Goal: Information Seeking & Learning: Understand process/instructions

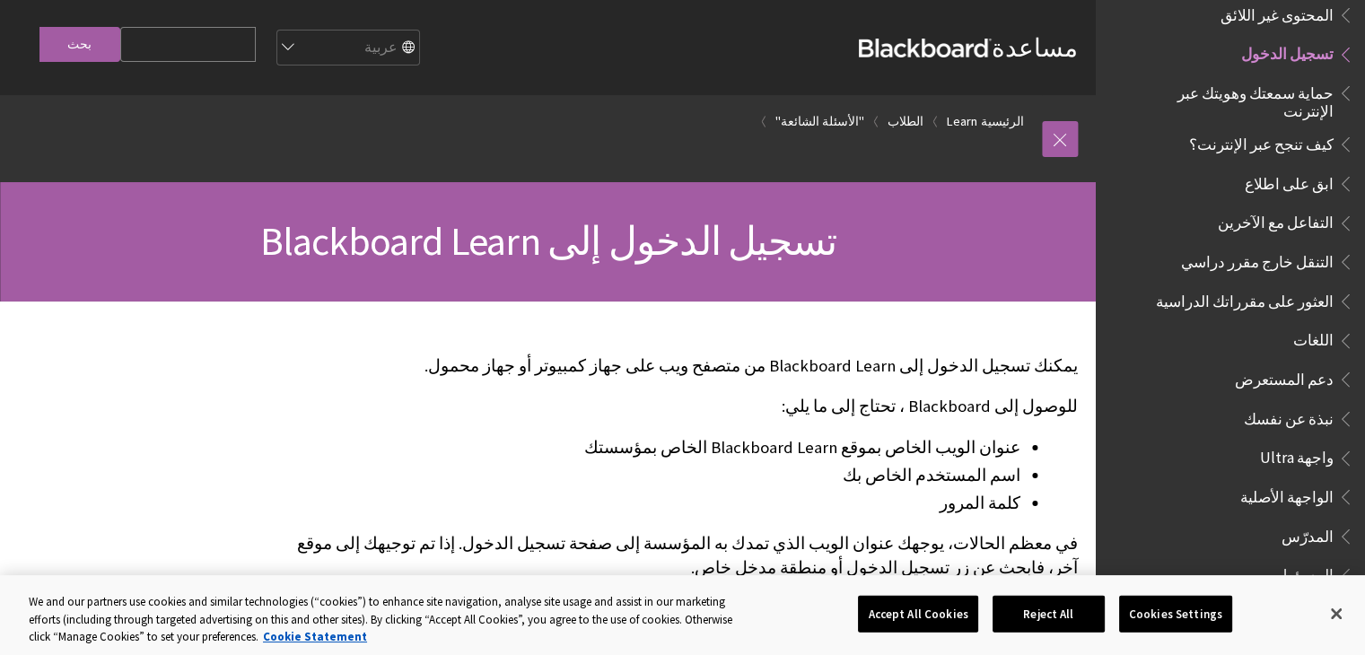
click at [1286, 40] on span "تسجيل الدخول" at bounding box center [1288, 52] width 92 height 24
click at [916, 120] on link "الطلاب" at bounding box center [906, 121] width 36 height 22
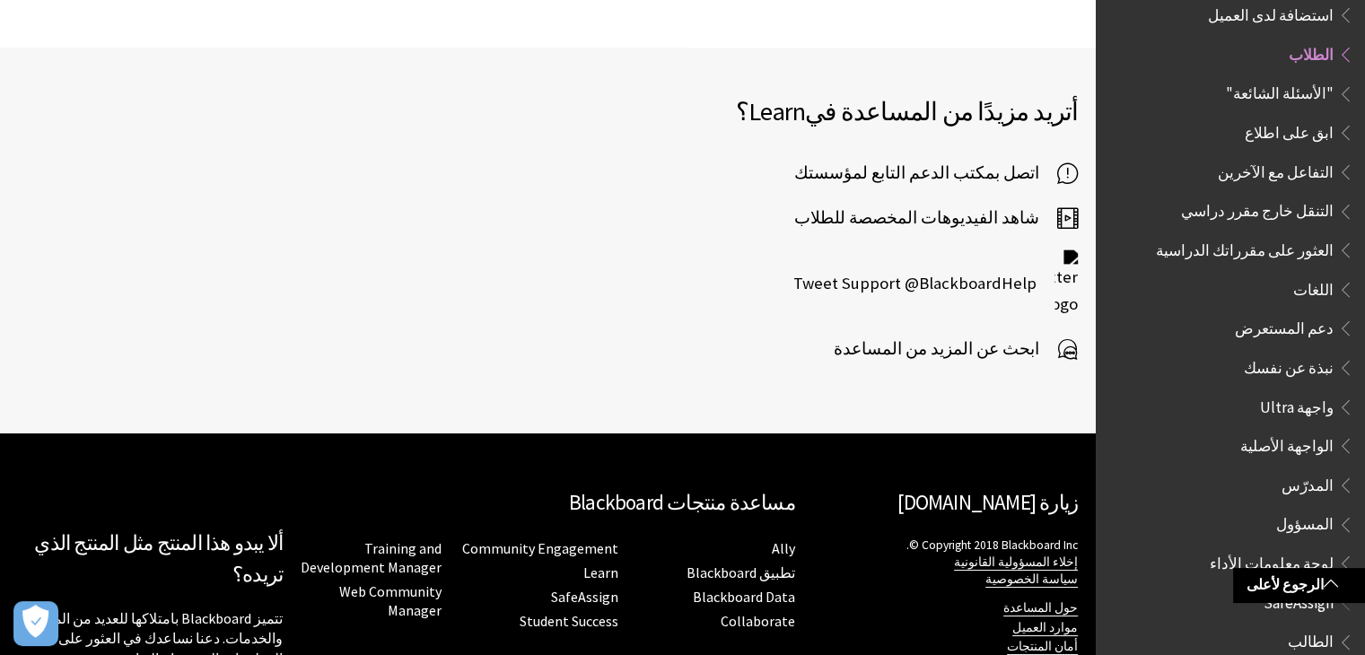
scroll to position [2374, 0]
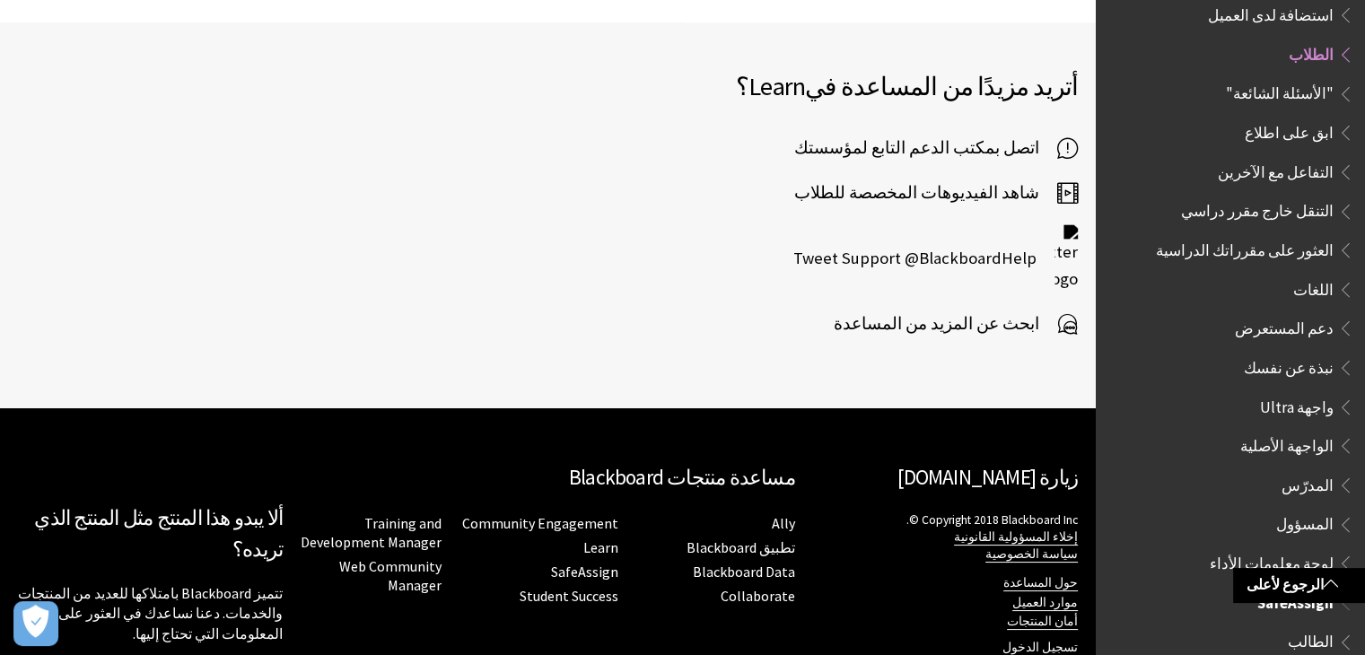
click at [1301, 628] on span "الطالب" at bounding box center [1311, 640] width 46 height 24
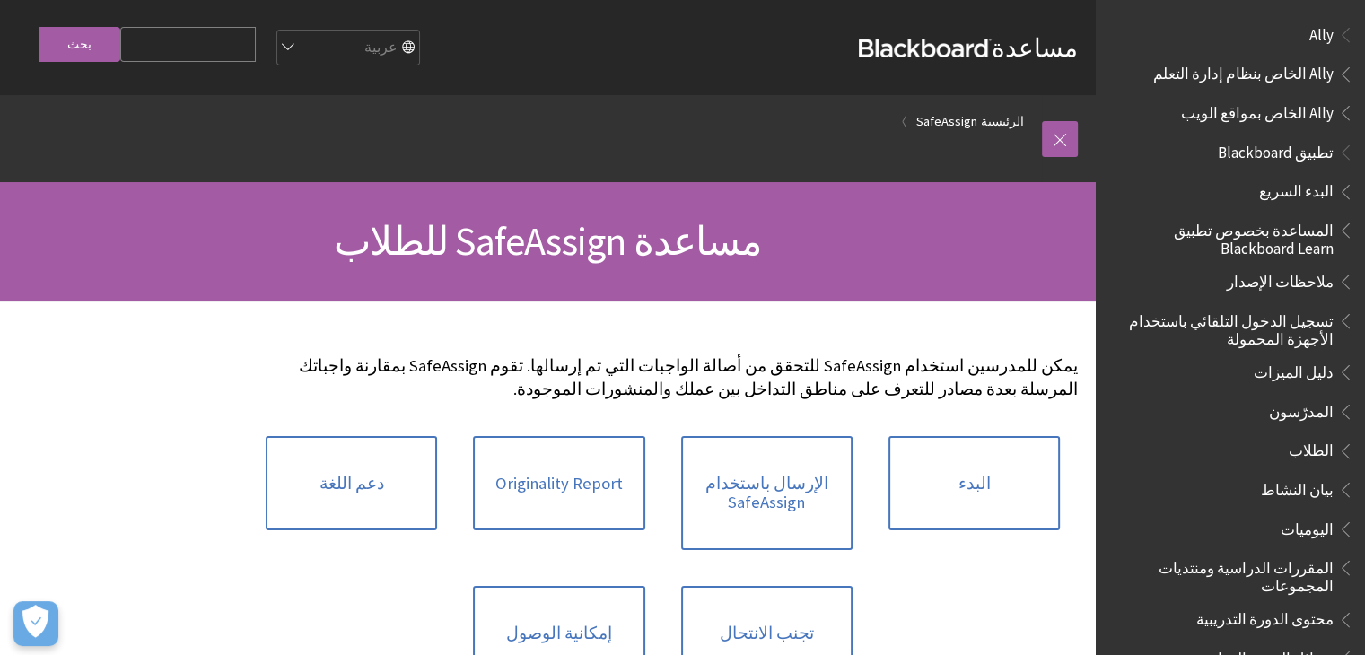
scroll to position [1215, 0]
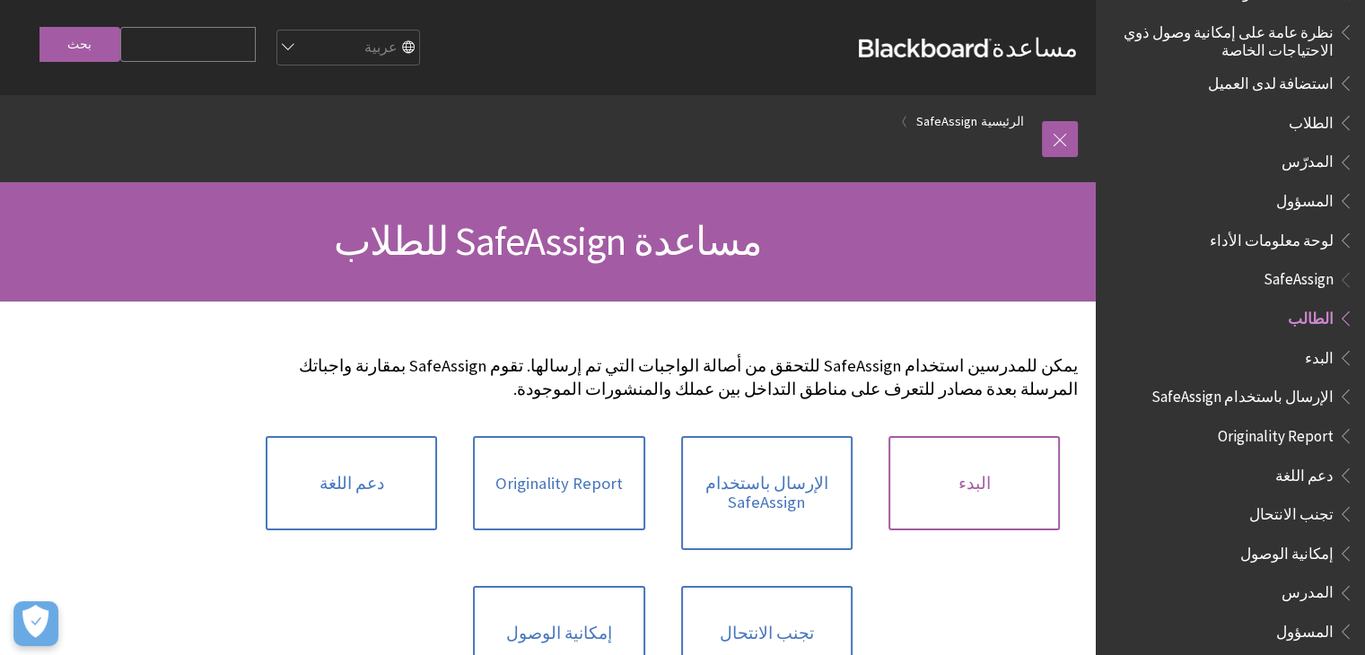
click at [1000, 505] on link "البدء" at bounding box center [974, 483] width 171 height 95
